Goal: Task Accomplishment & Management: Use online tool/utility

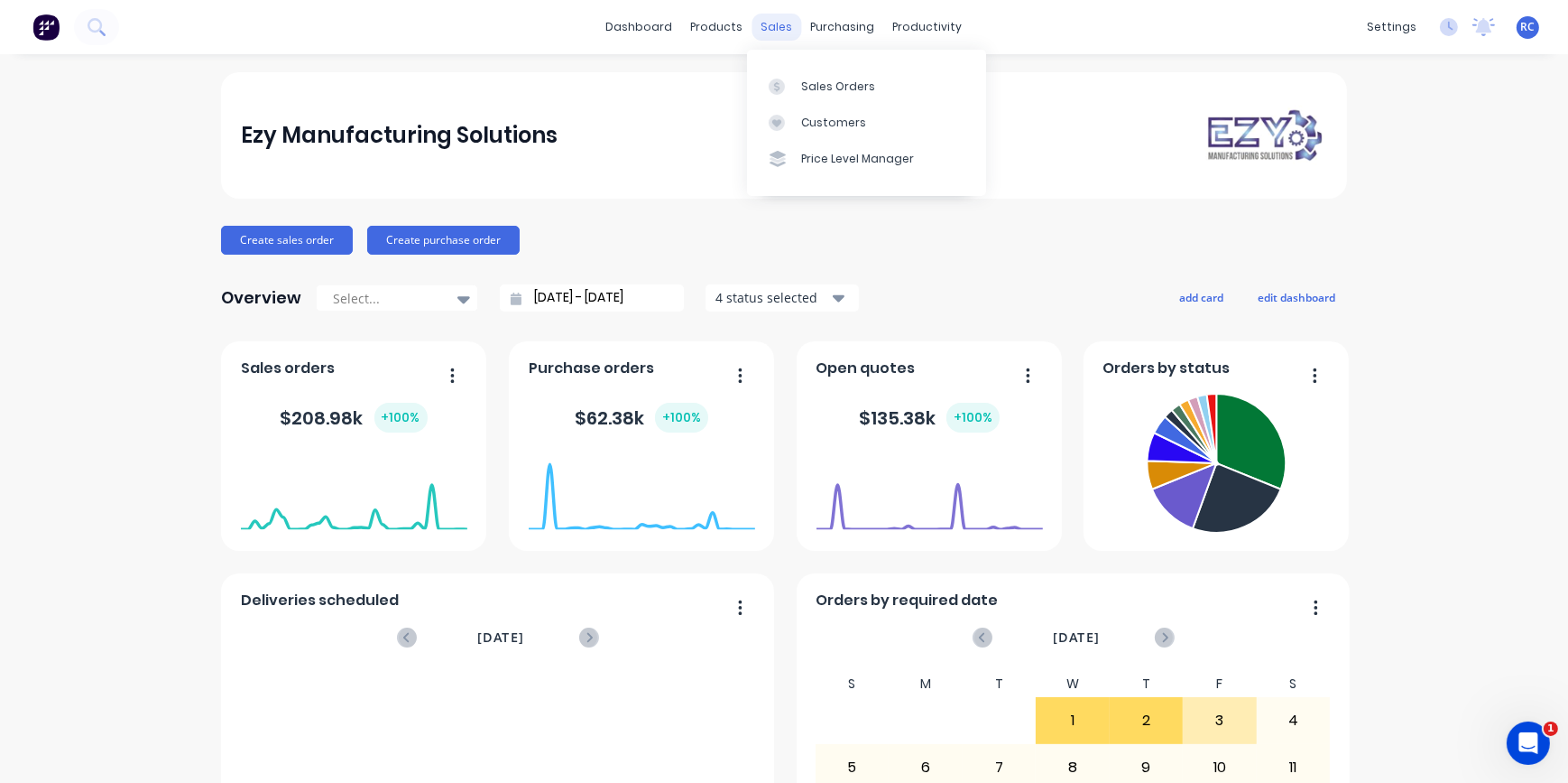
click at [766, 32] on div "sales" at bounding box center [777, 27] width 50 height 27
click at [799, 91] on link "Sales Orders" at bounding box center [866, 85] width 239 height 36
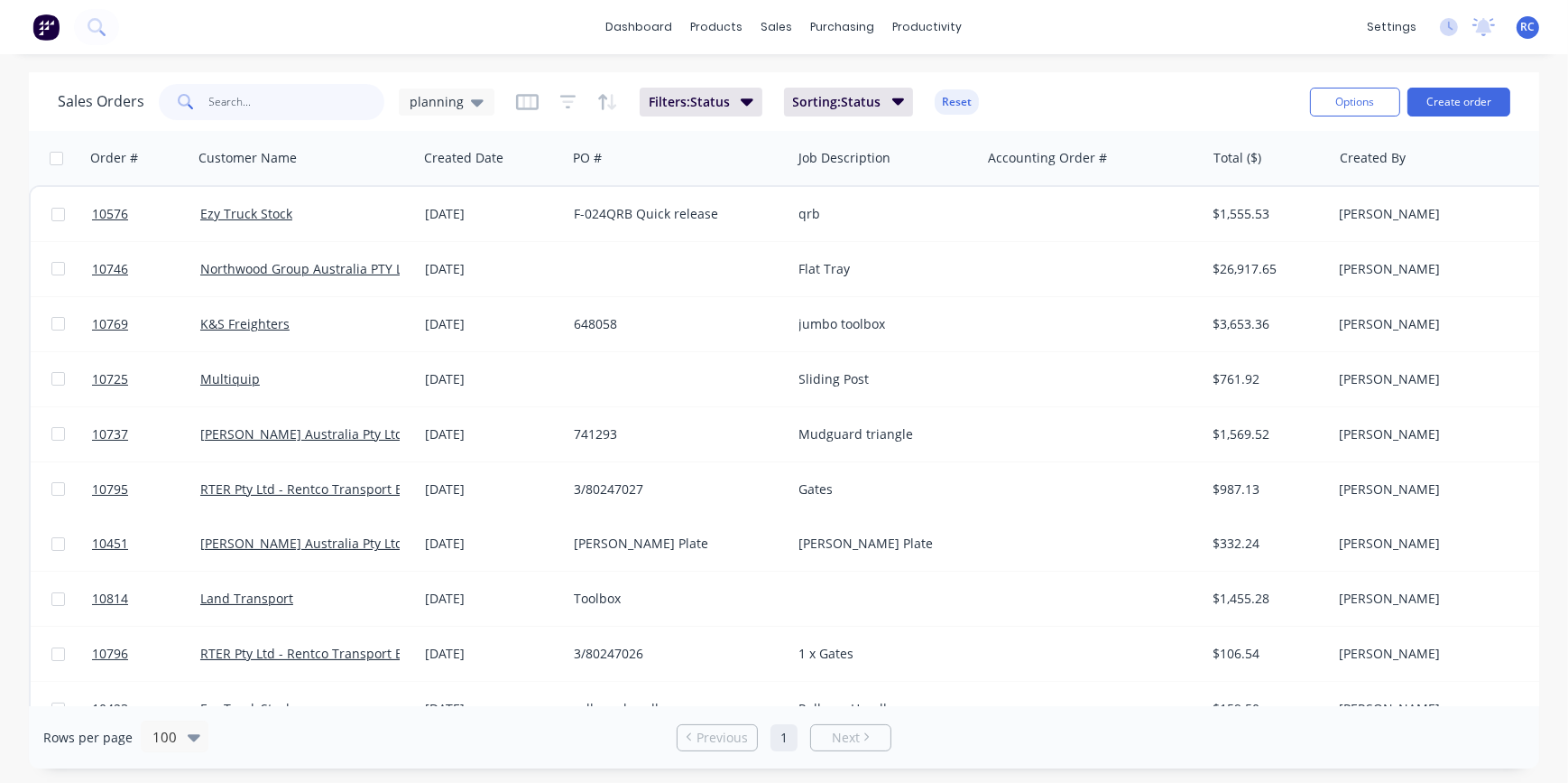
click at [210, 106] on input "text" at bounding box center [297, 101] width 176 height 36
type input "10813"
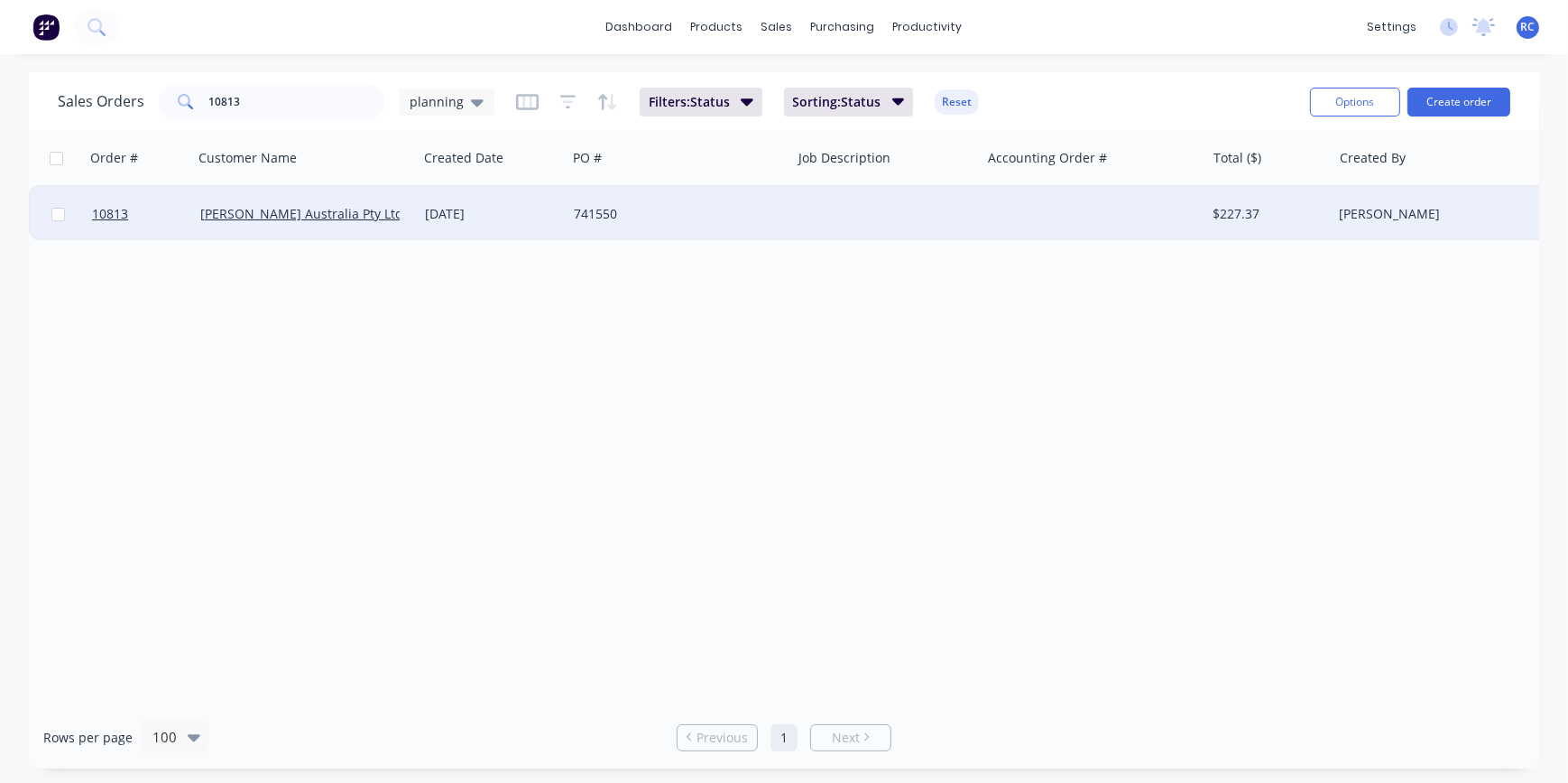
click at [57, 214] on input "checkbox" at bounding box center [58, 214] width 14 height 14
checkbox input "true"
click at [321, 213] on link "[PERSON_NAME] Australia Pty Ltd" at bounding box center [301, 213] width 203 height 17
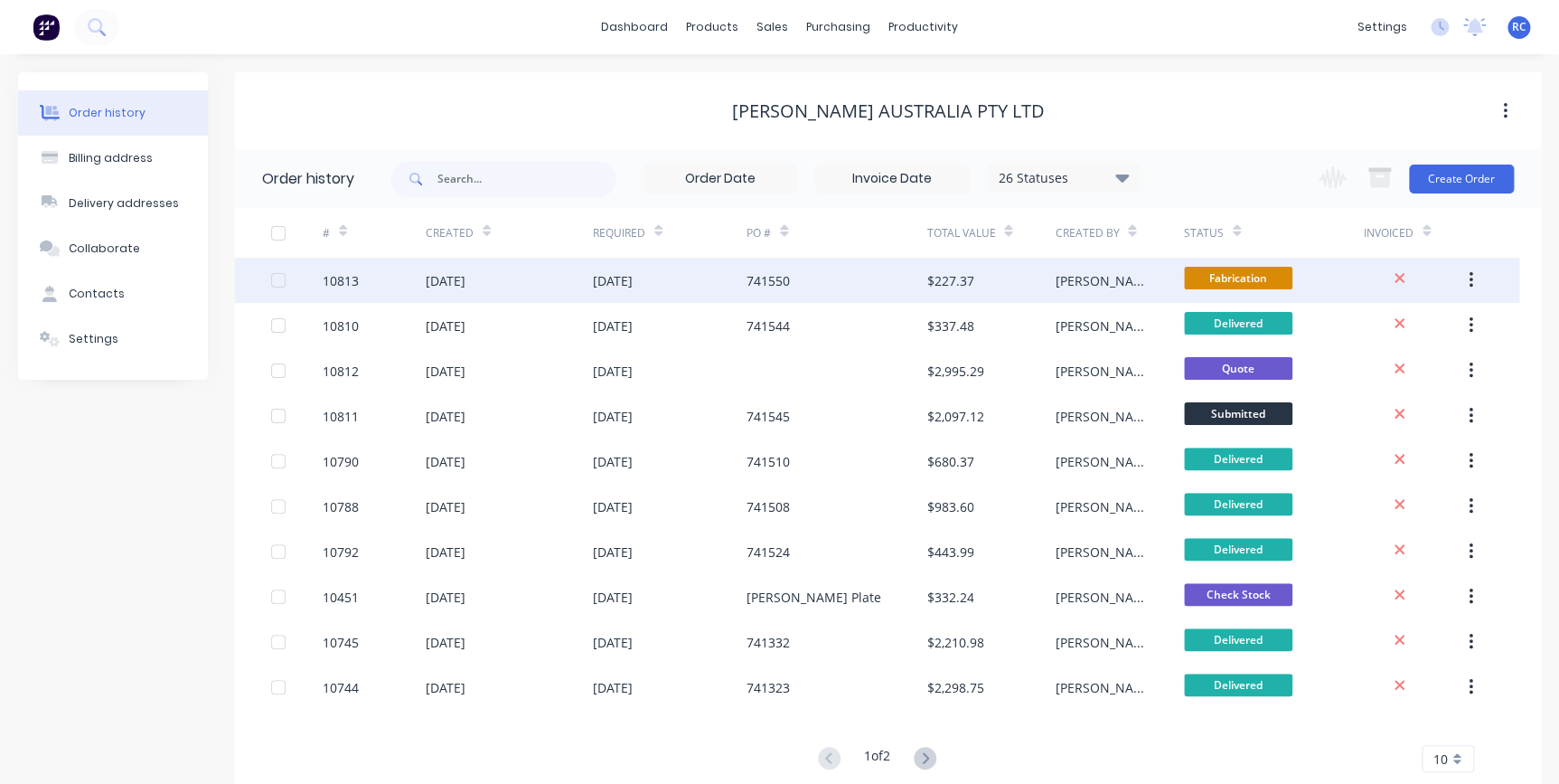
click at [623, 285] on div "[DATE]" at bounding box center [612, 280] width 40 height 19
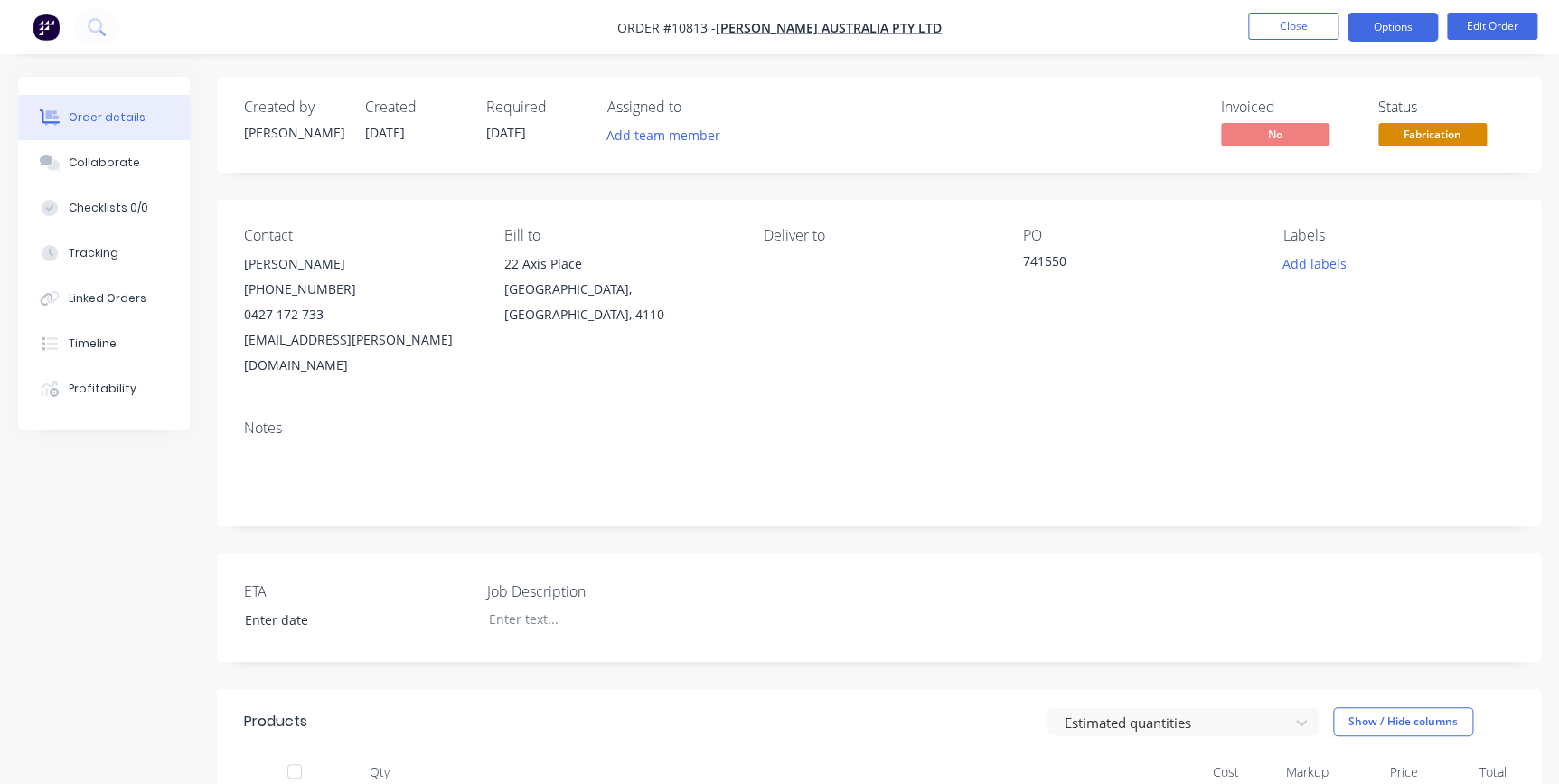
click at [1383, 27] on button "Options" at bounding box center [1393, 27] width 90 height 28
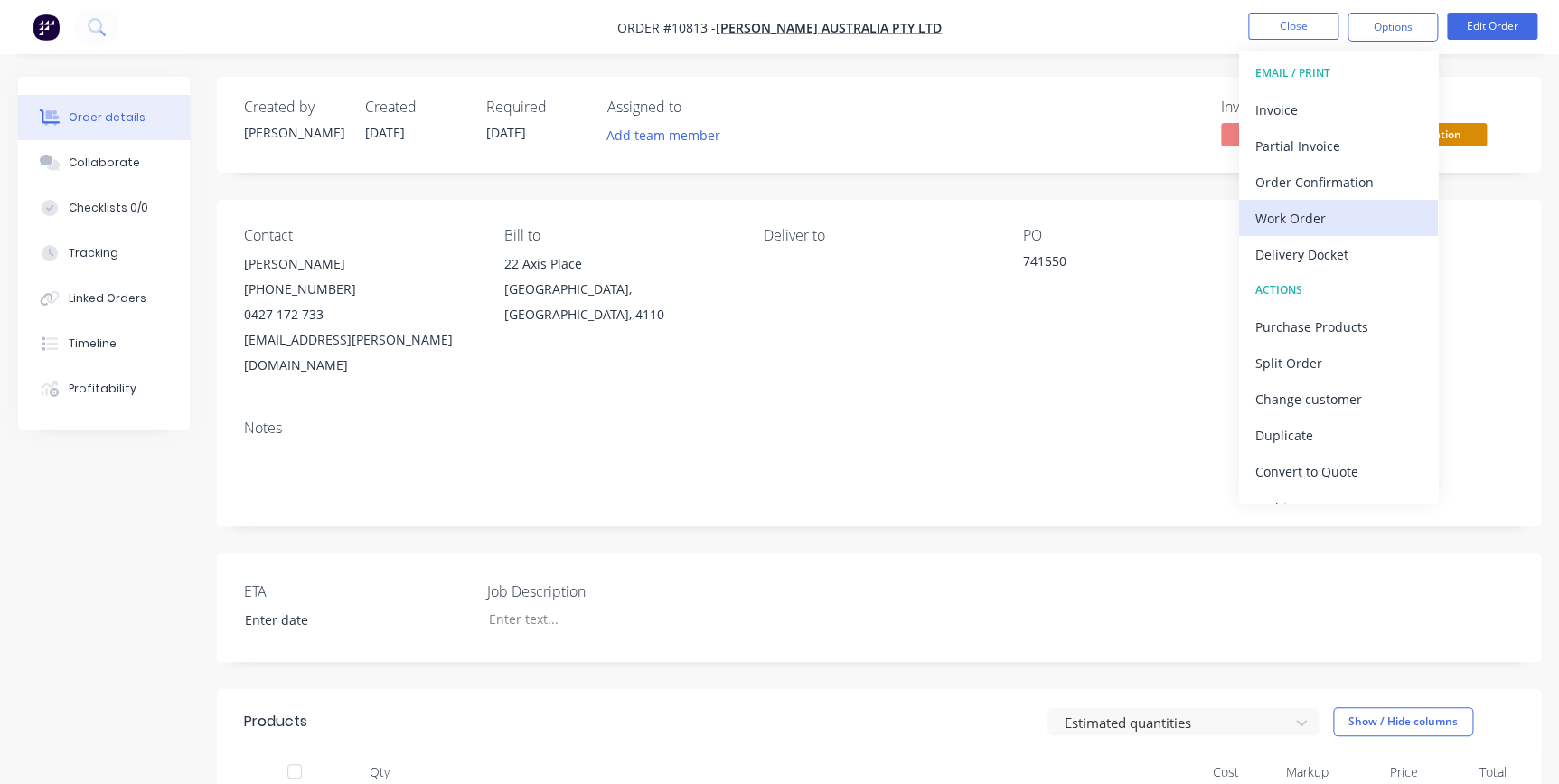
click at [1296, 207] on div "Work Order" at bounding box center [1338, 218] width 166 height 27
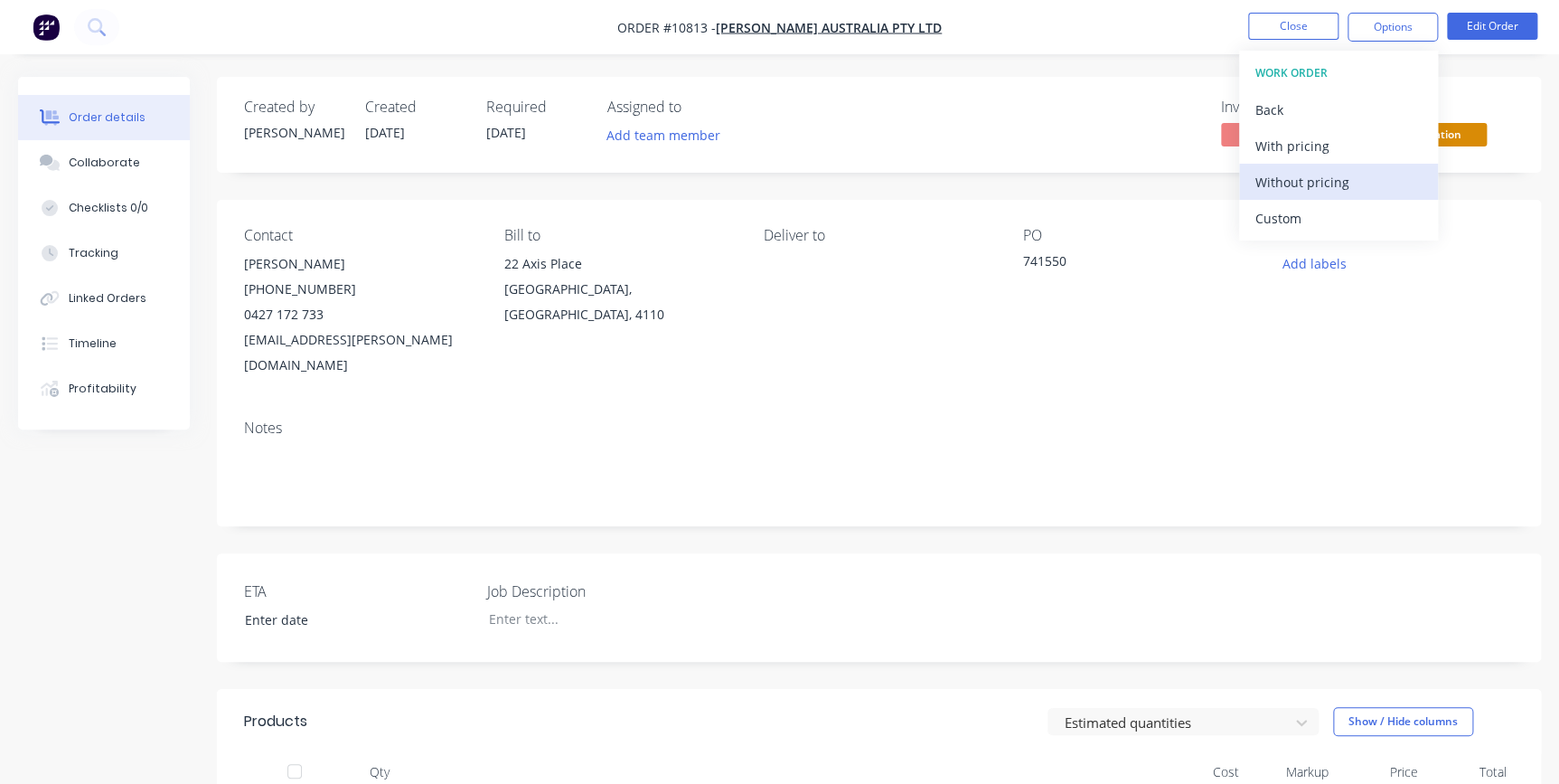
click at [1296, 178] on div "Without pricing" at bounding box center [1338, 182] width 166 height 27
